Goal: Transaction & Acquisition: Download file/media

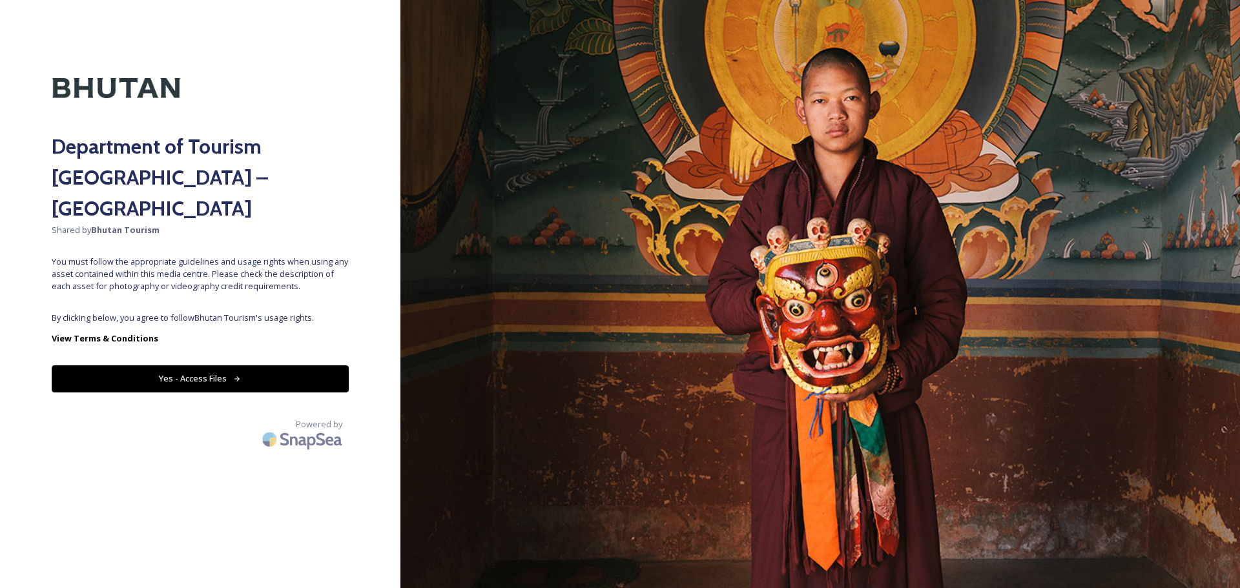
click at [275, 365] on button "Yes - Access Files" at bounding box center [200, 378] width 297 height 26
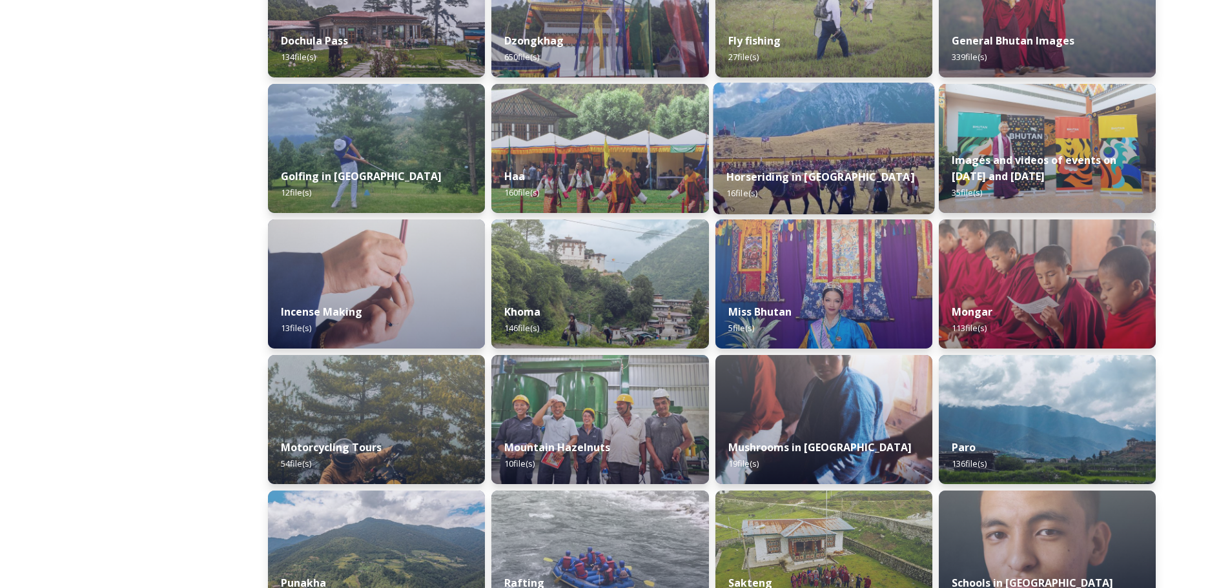
scroll to position [744, 0]
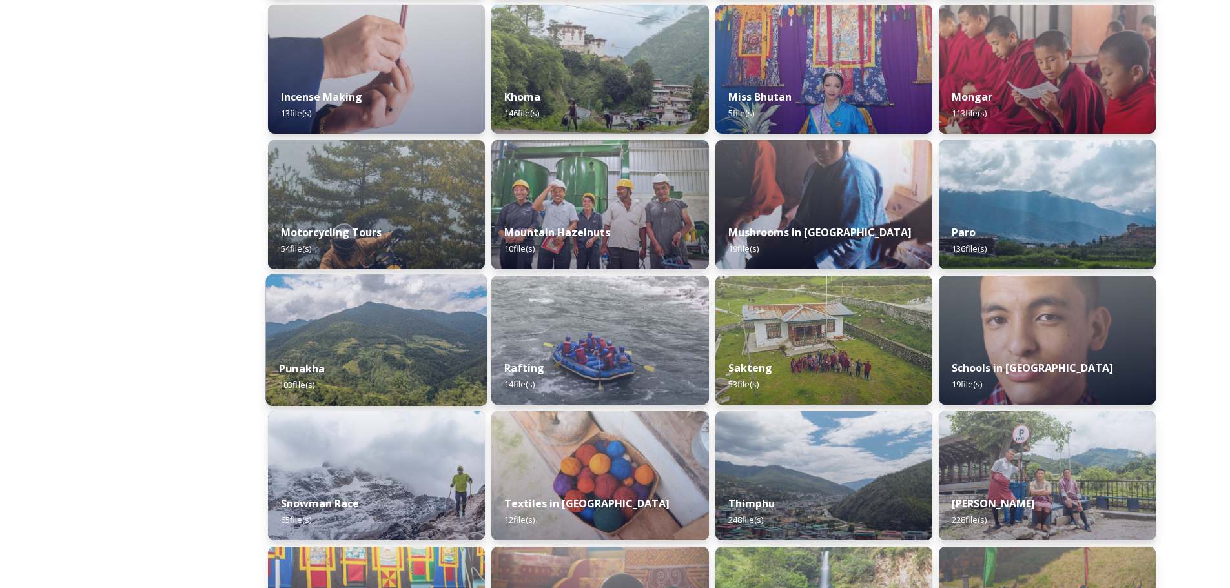
click at [399, 320] on img at bounding box center [376, 340] width 221 height 132
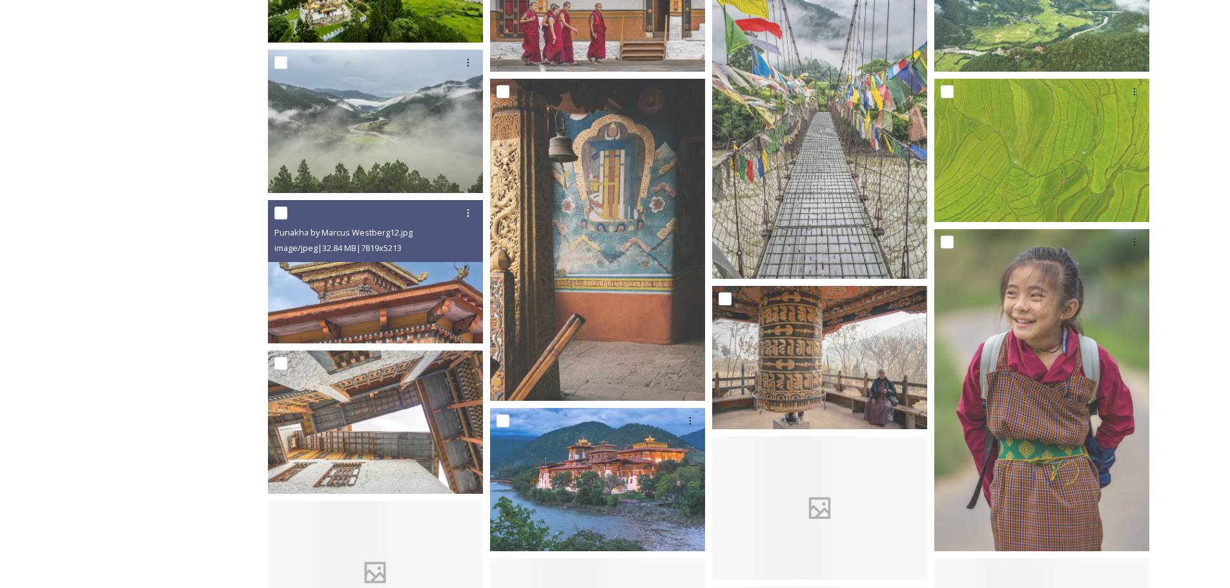
scroll to position [1399, 0]
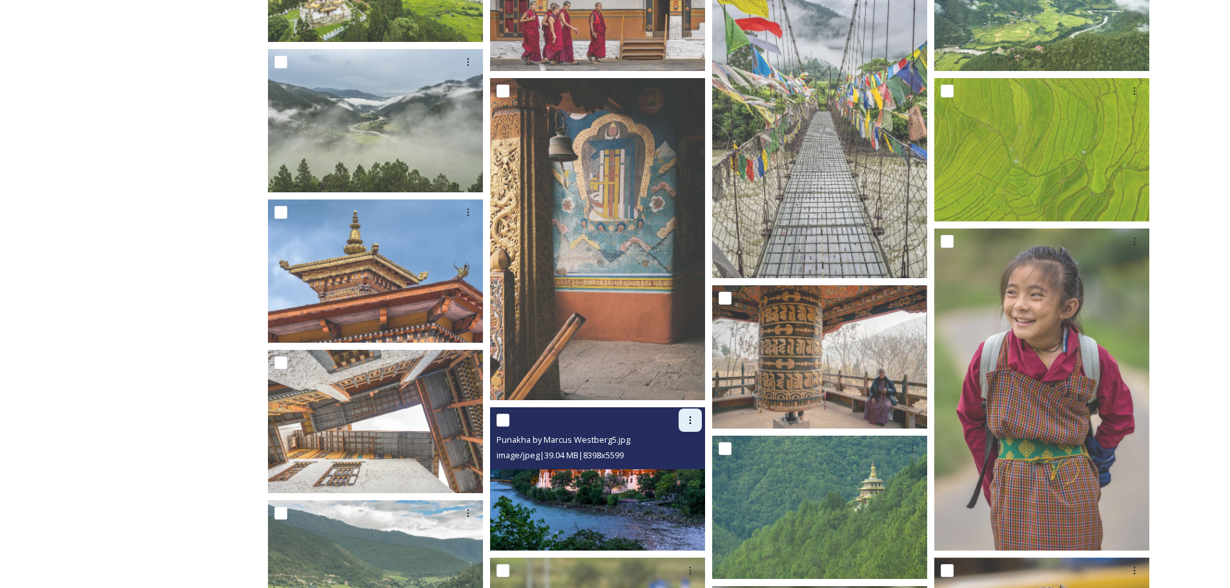
click at [692, 416] on icon at bounding box center [690, 420] width 10 height 10
click at [681, 472] on span "Download" at bounding box center [674, 473] width 39 height 12
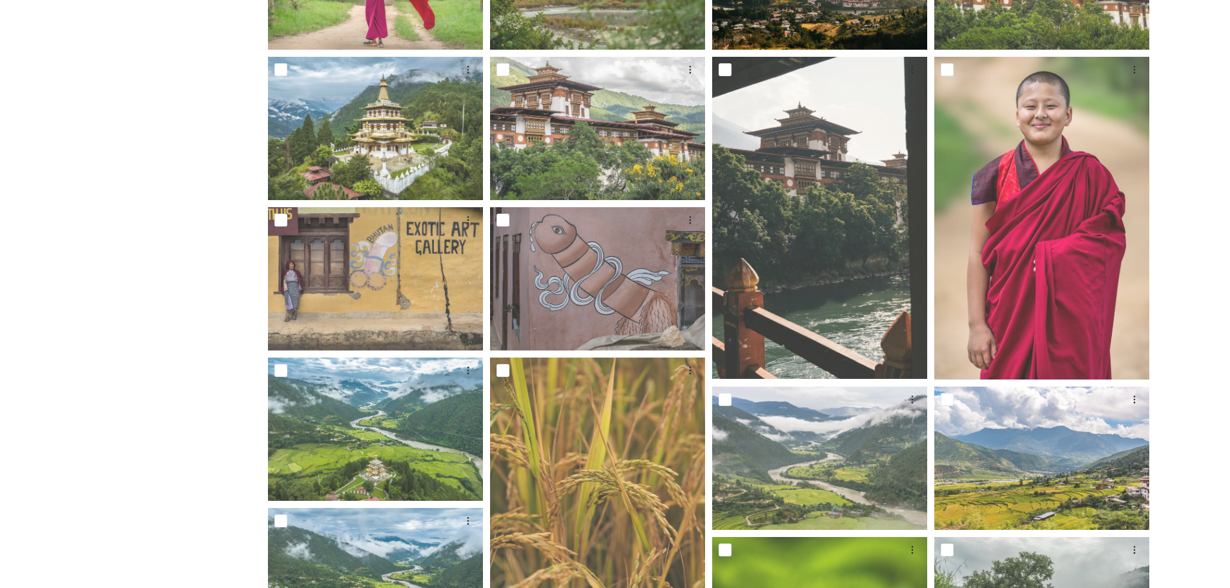
scroll to position [288, 0]
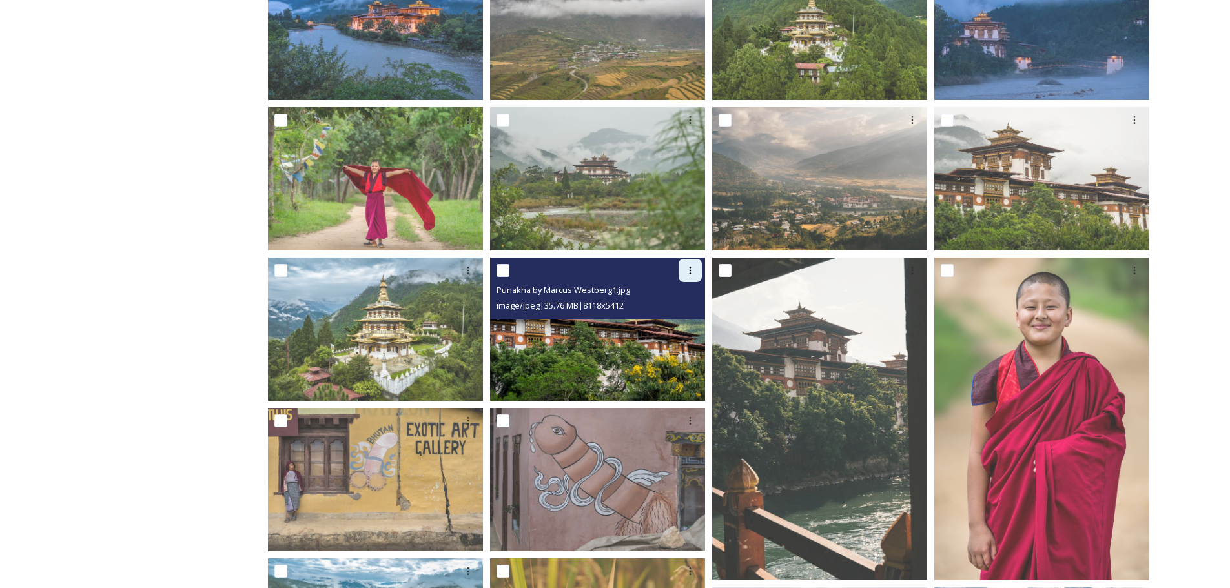
click at [688, 274] on icon at bounding box center [690, 270] width 10 height 10
click at [676, 321] on span "Download" at bounding box center [674, 324] width 39 height 12
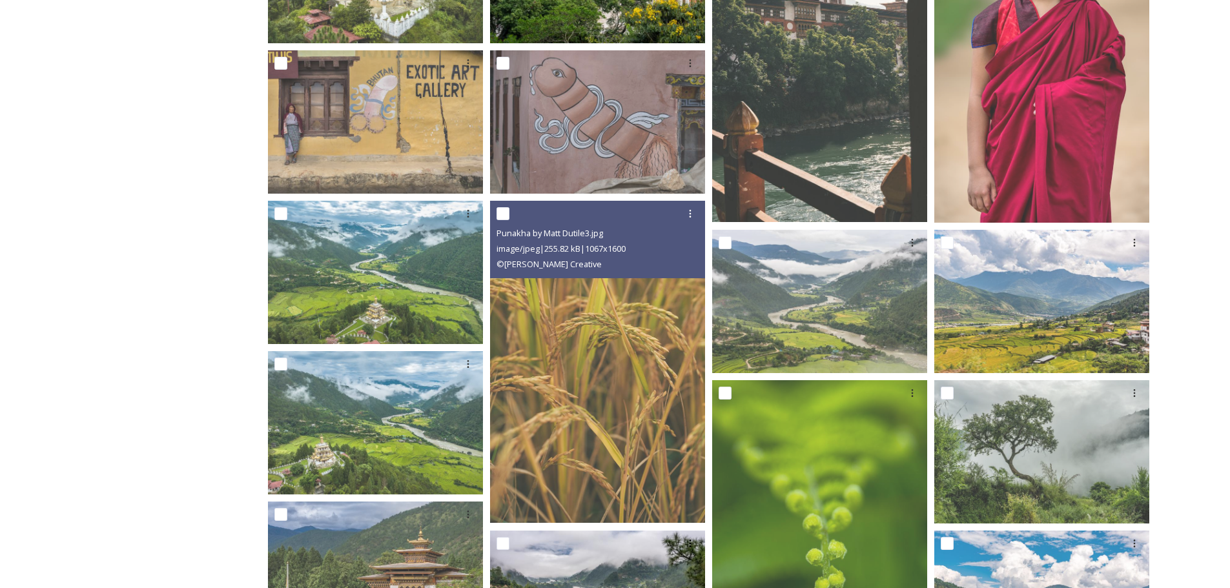
scroll to position [215, 0]
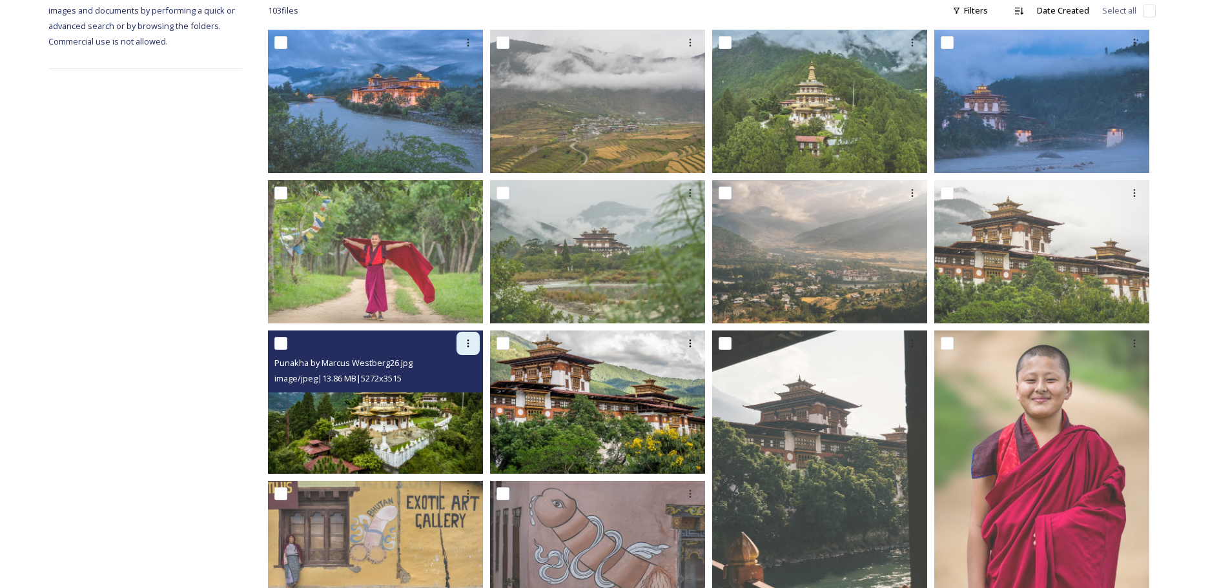
click at [469, 336] on div at bounding box center [467, 343] width 23 height 23
click at [453, 400] on span "Download" at bounding box center [452, 397] width 39 height 12
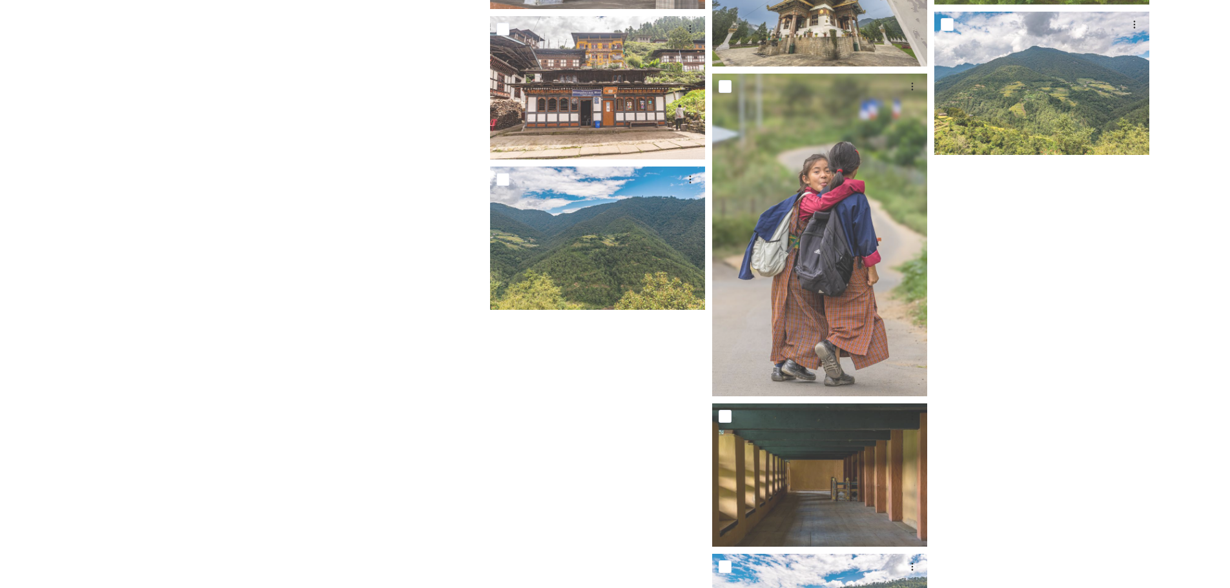
scroll to position [5023, 0]
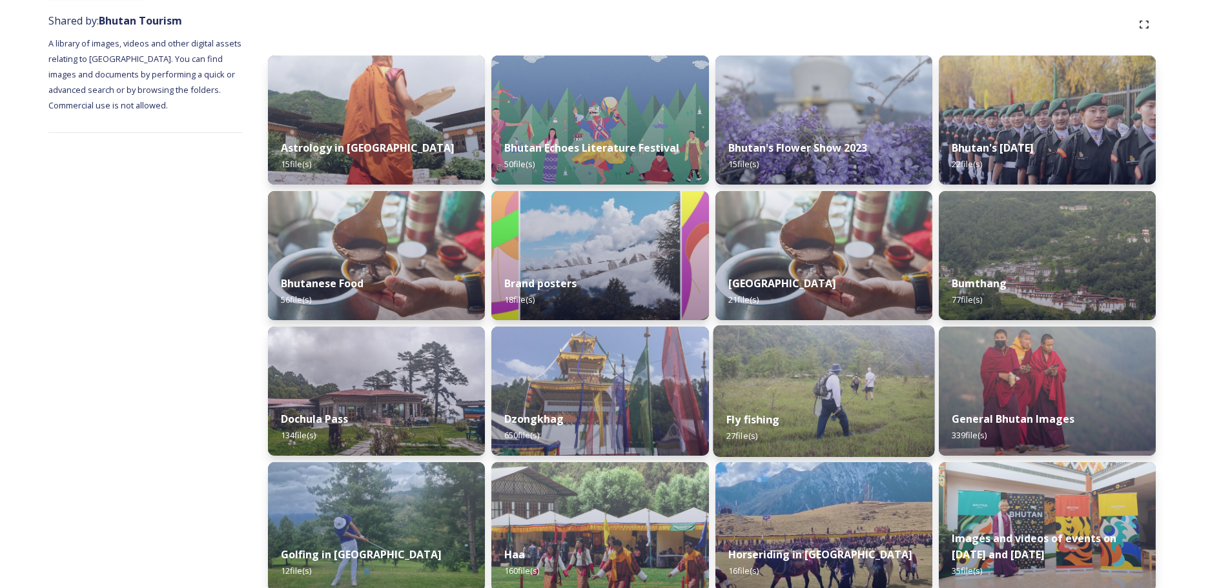
scroll to position [124, 0]
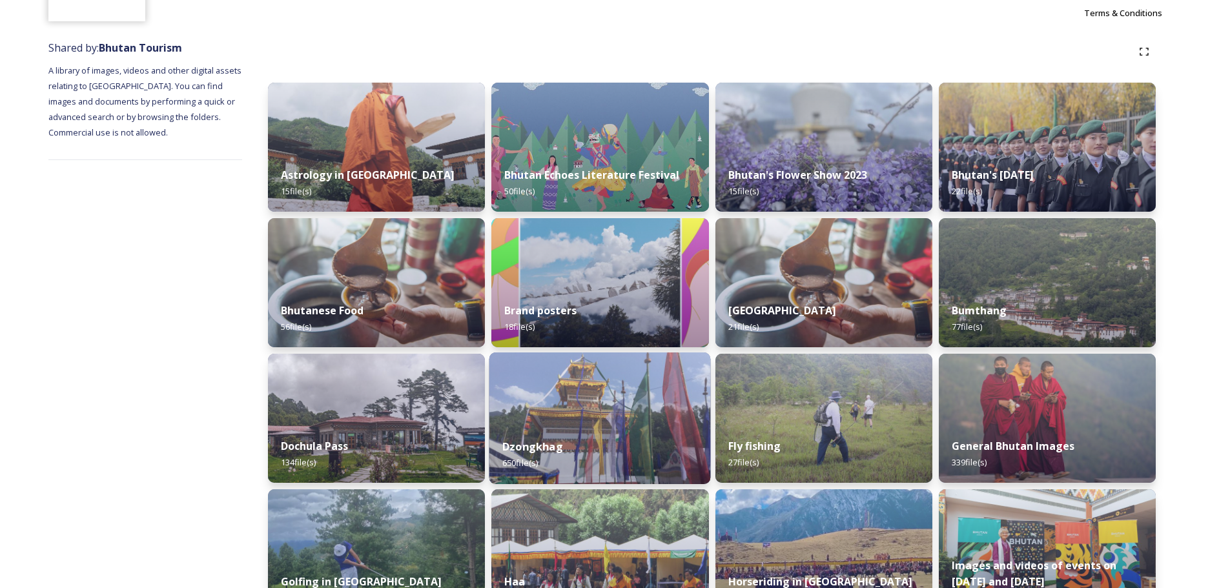
click at [537, 414] on img at bounding box center [599, 419] width 221 height 132
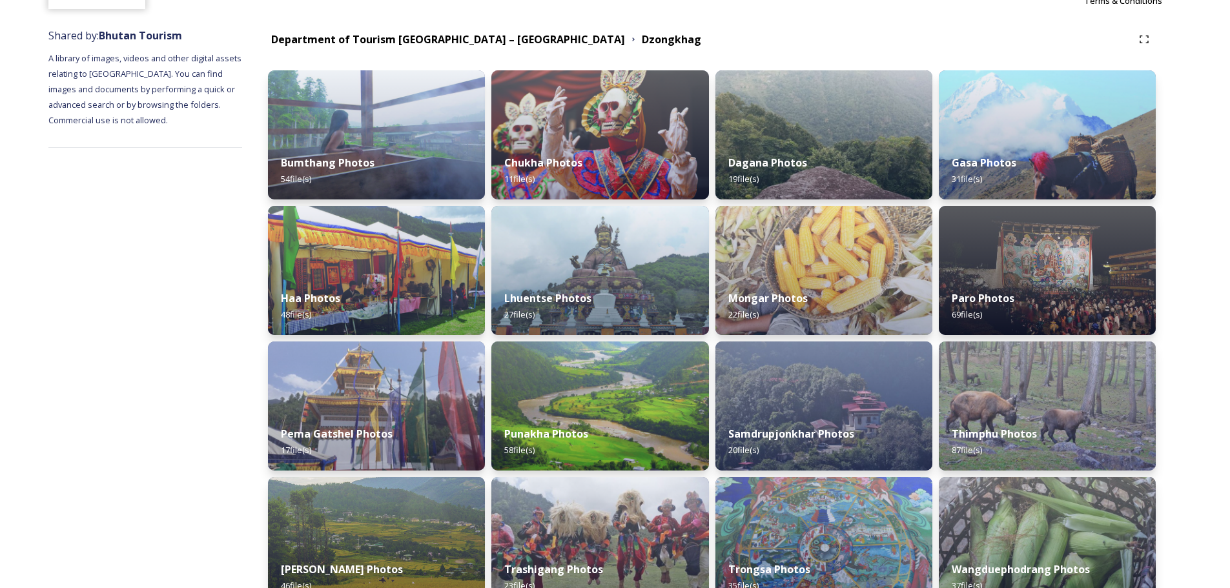
scroll to position [135, 0]
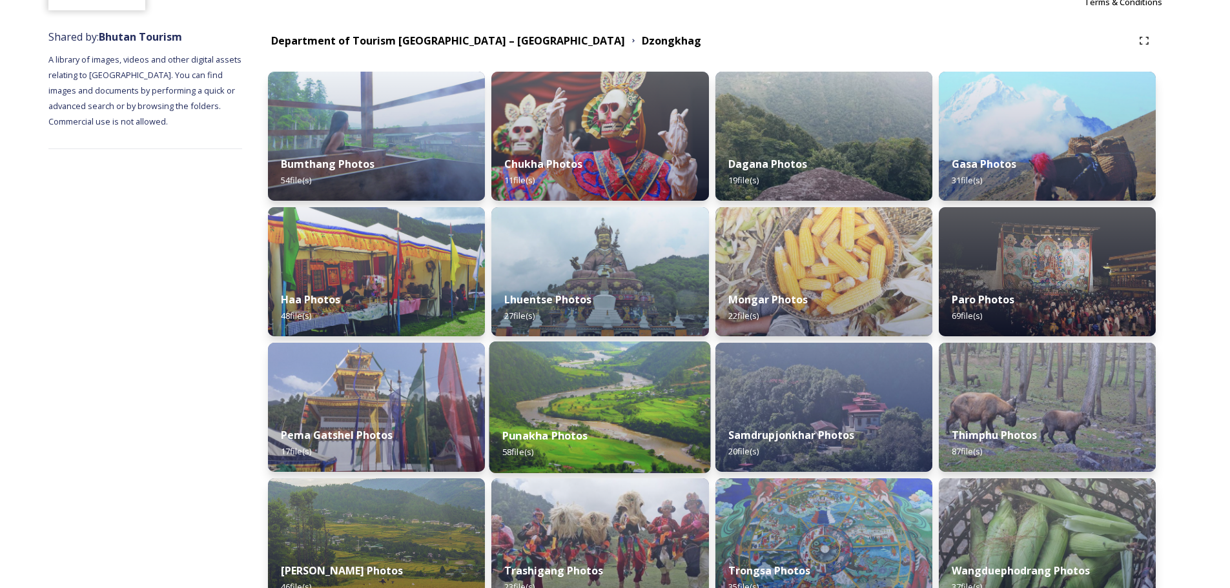
click at [575, 417] on div "Punakha Photos 58 file(s)" at bounding box center [599, 444] width 221 height 59
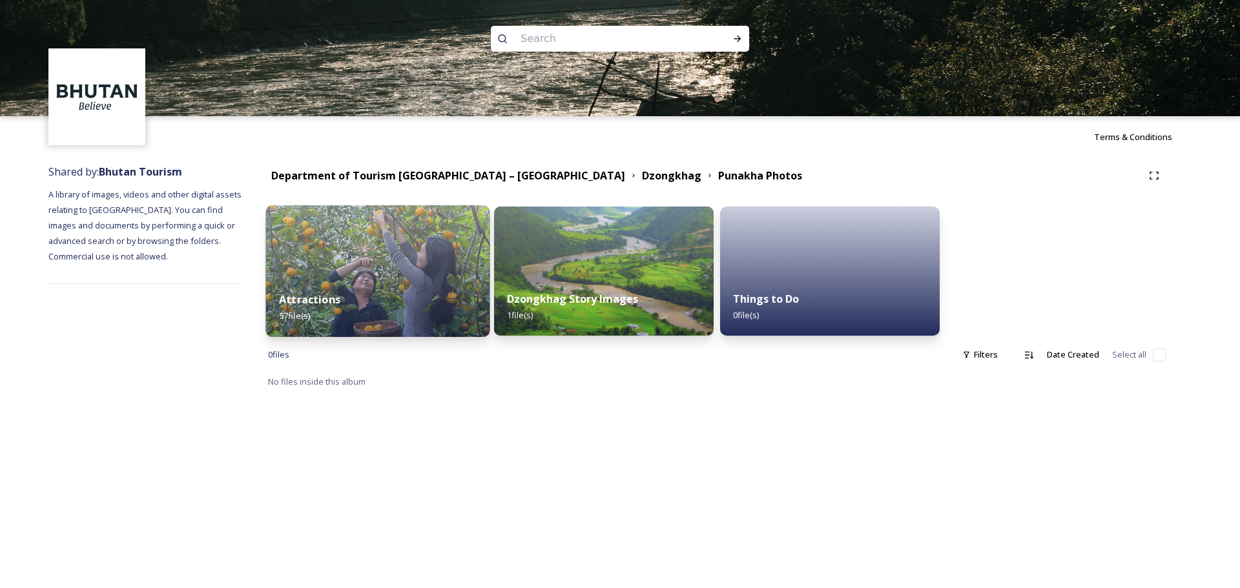
click at [342, 295] on div "Attractions 57 file(s)" at bounding box center [378, 307] width 224 height 59
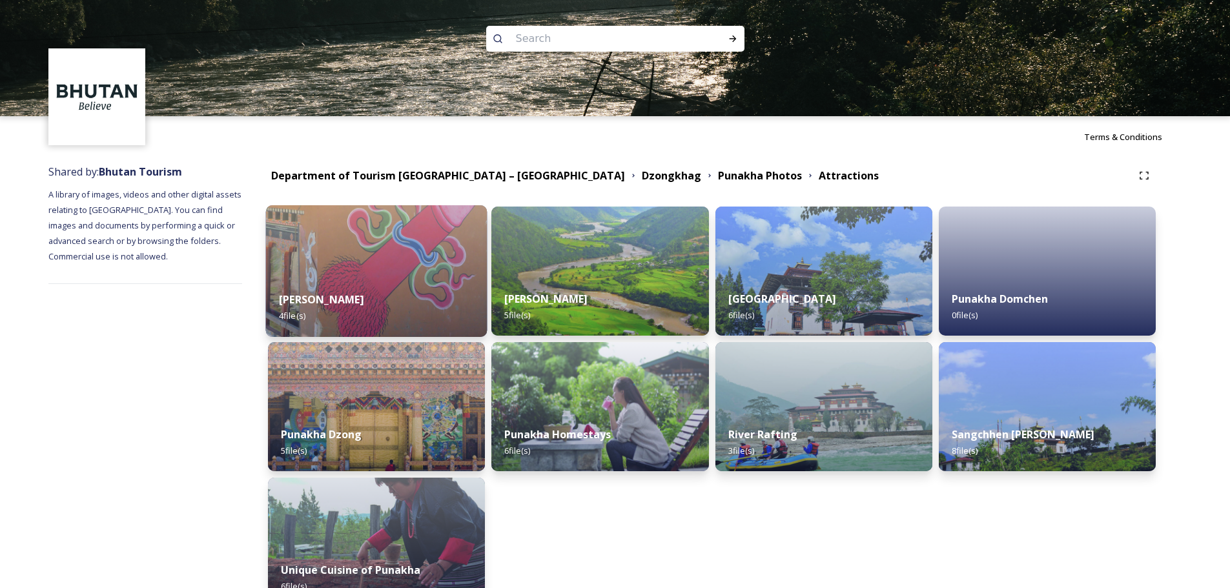
click at [379, 291] on div "[PERSON_NAME] 4 file(s)" at bounding box center [376, 307] width 221 height 59
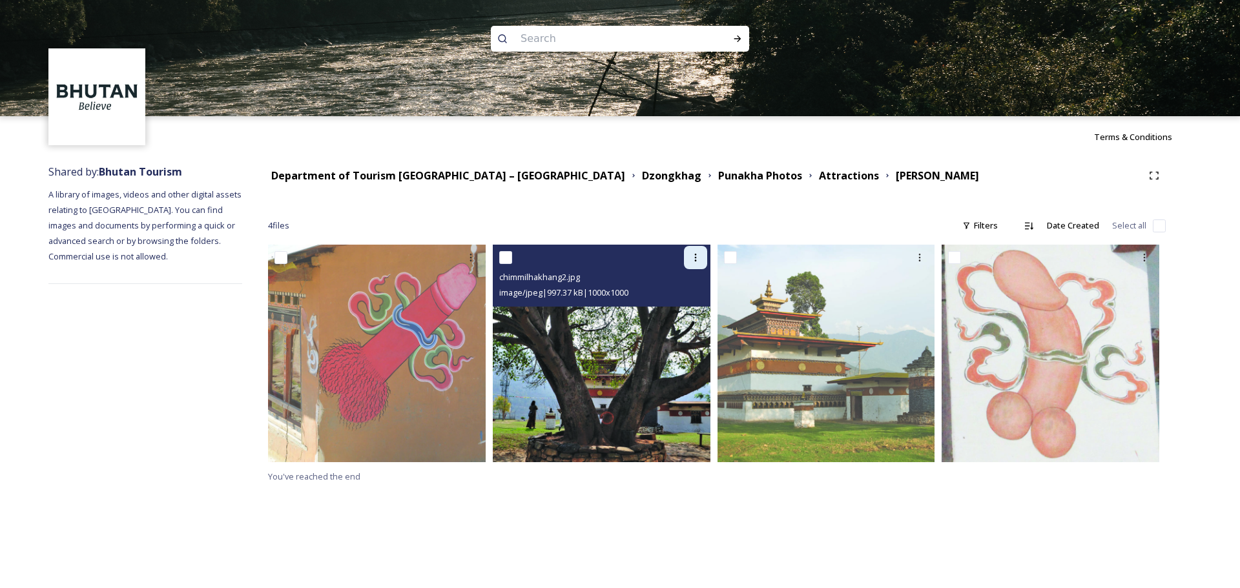
click at [692, 258] on icon at bounding box center [695, 257] width 10 height 10
click at [689, 316] on span "Download" at bounding box center [680, 311] width 39 height 12
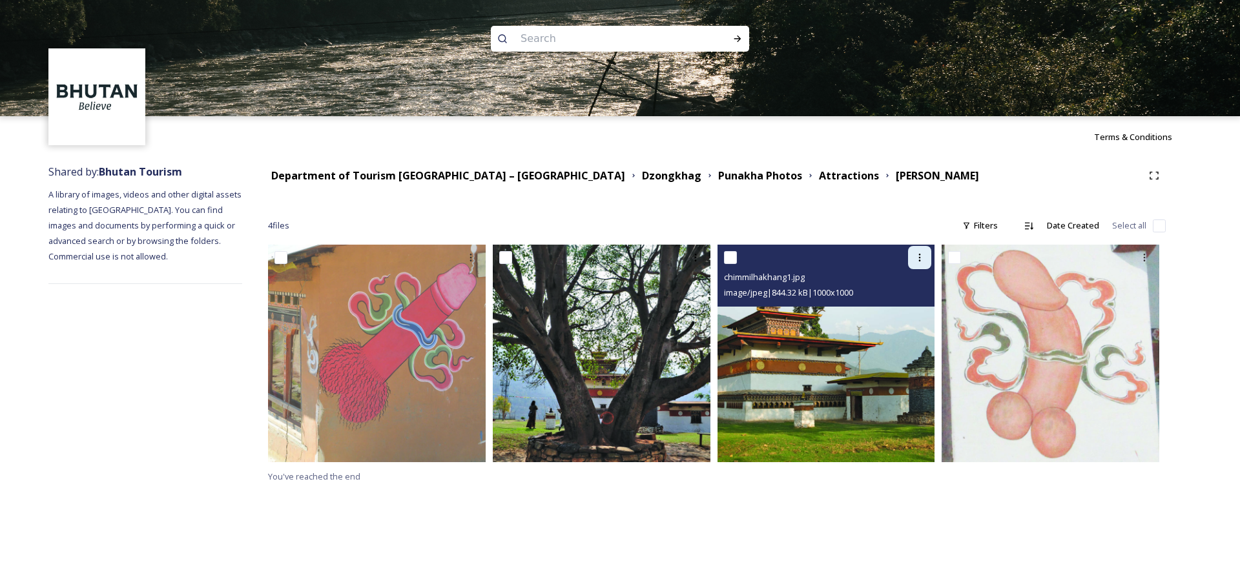
click at [919, 258] on icon at bounding box center [920, 258] width 2 height 8
click at [897, 312] on span "Download" at bounding box center [904, 311] width 39 height 12
click at [783, 351] on img at bounding box center [826, 354] width 218 height 218
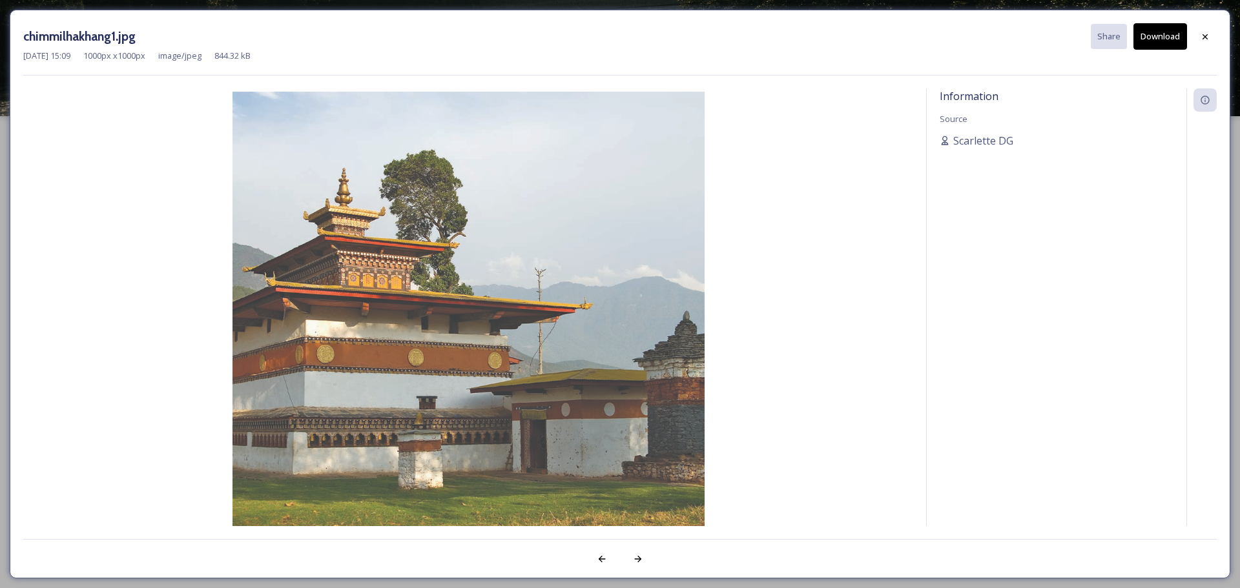
click at [1154, 30] on button "Download" at bounding box center [1160, 36] width 54 height 26
drag, startPoint x: 1209, startPoint y: 39, endPoint x: 1200, endPoint y: 40, distance: 9.1
click at [1207, 39] on icon at bounding box center [1205, 37] width 10 height 10
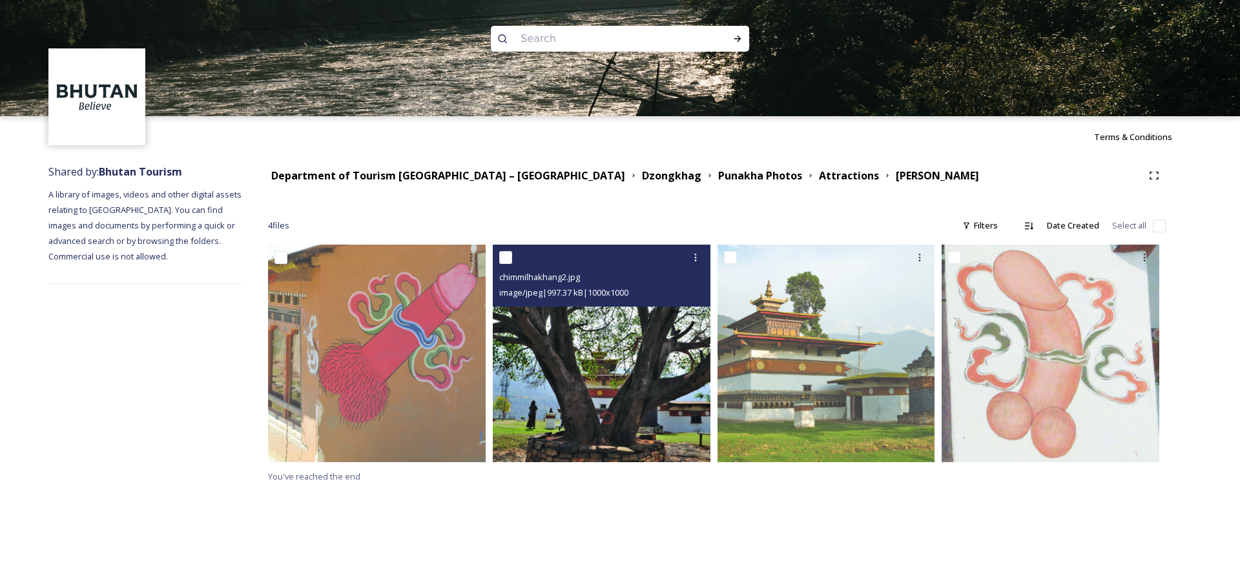
click at [562, 366] on img at bounding box center [602, 354] width 218 height 218
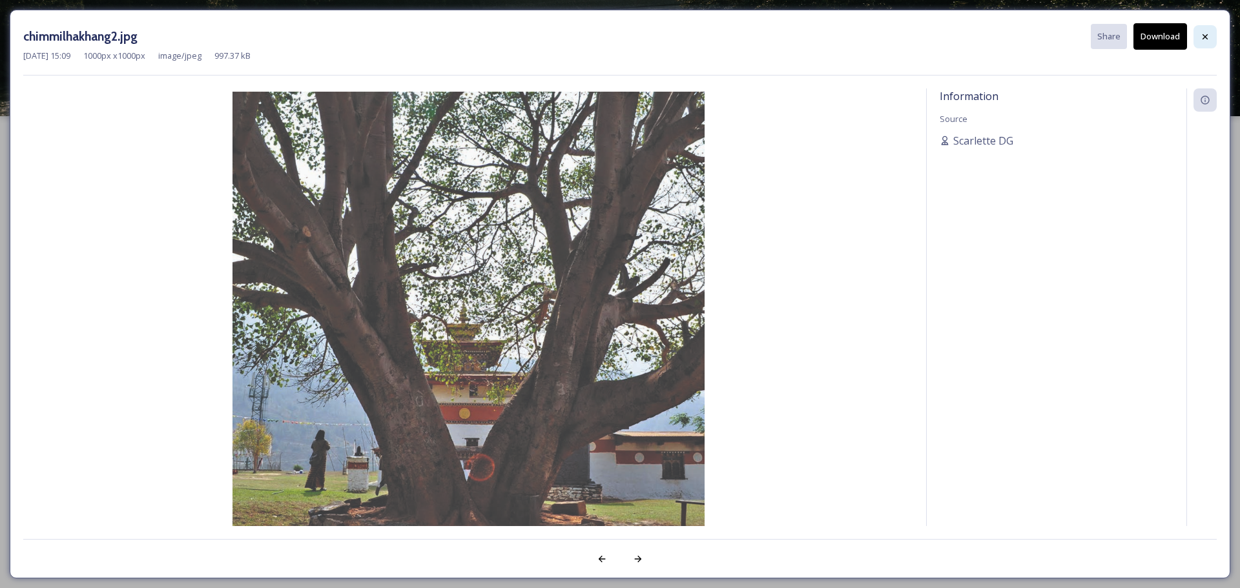
click at [1198, 37] on div at bounding box center [1204, 36] width 23 height 23
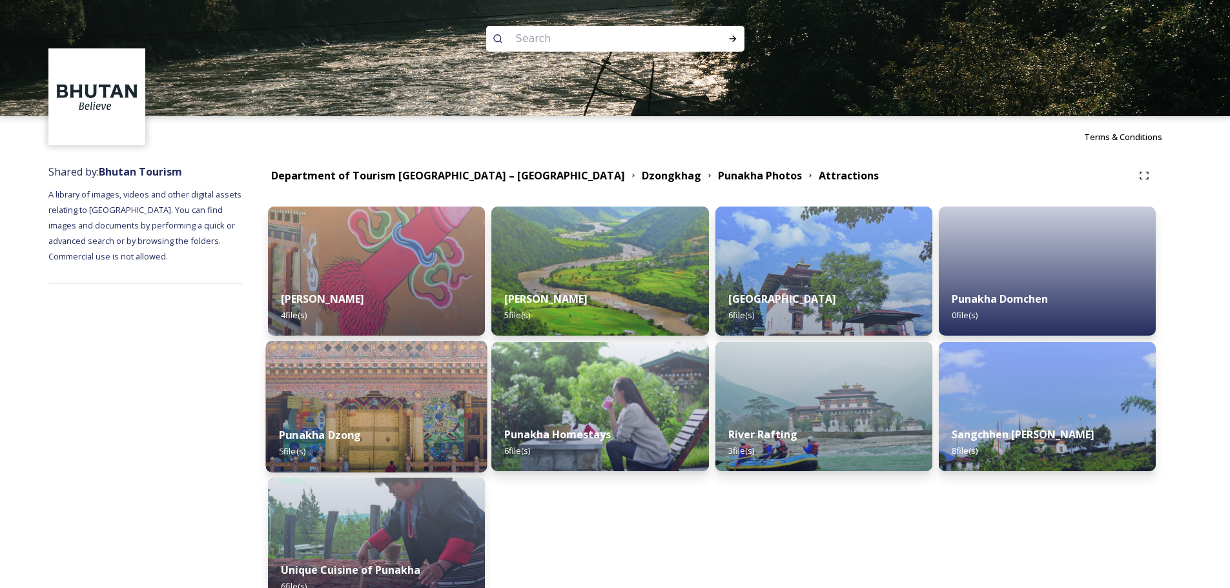
click at [403, 400] on img at bounding box center [376, 407] width 221 height 132
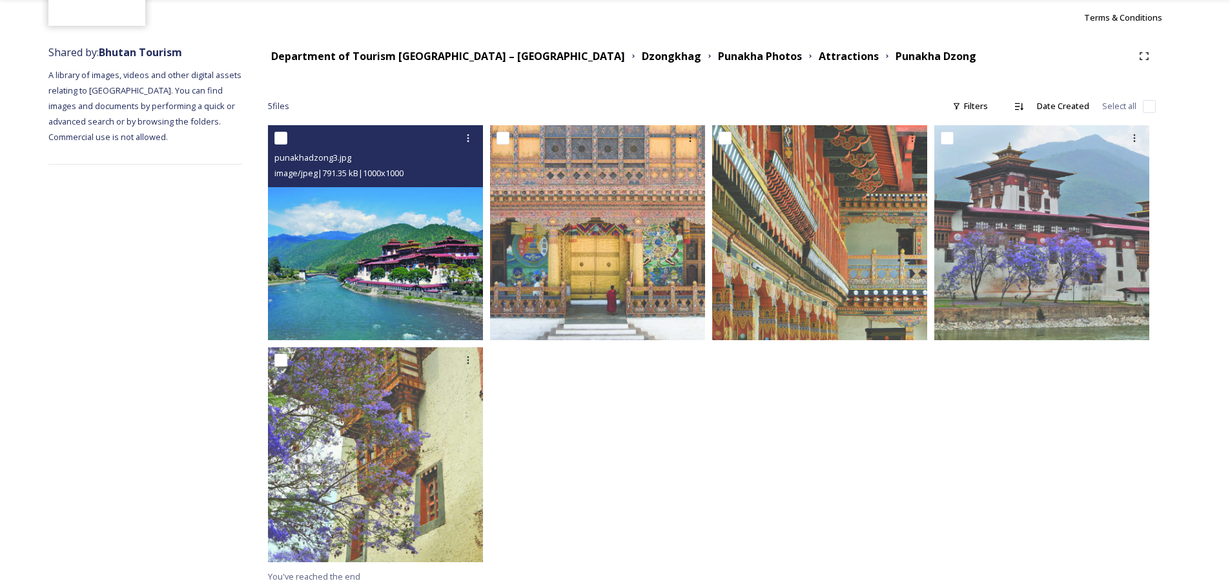
scroll to position [122, 0]
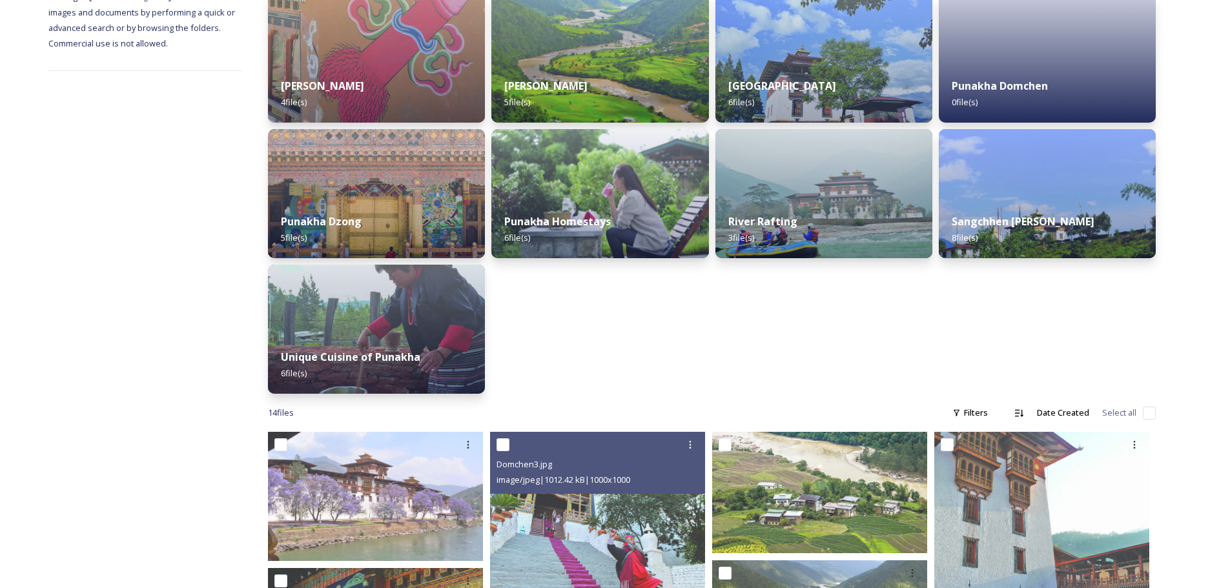
scroll to position [12, 0]
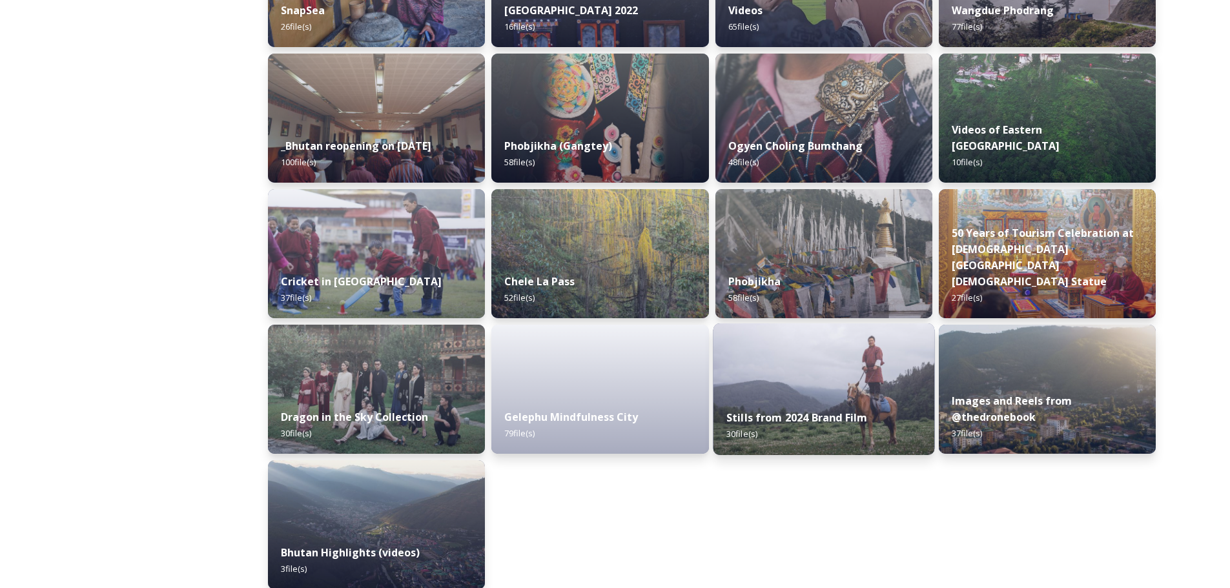
scroll to position [1523, 0]
